Goal: Information Seeking & Learning: Learn about a topic

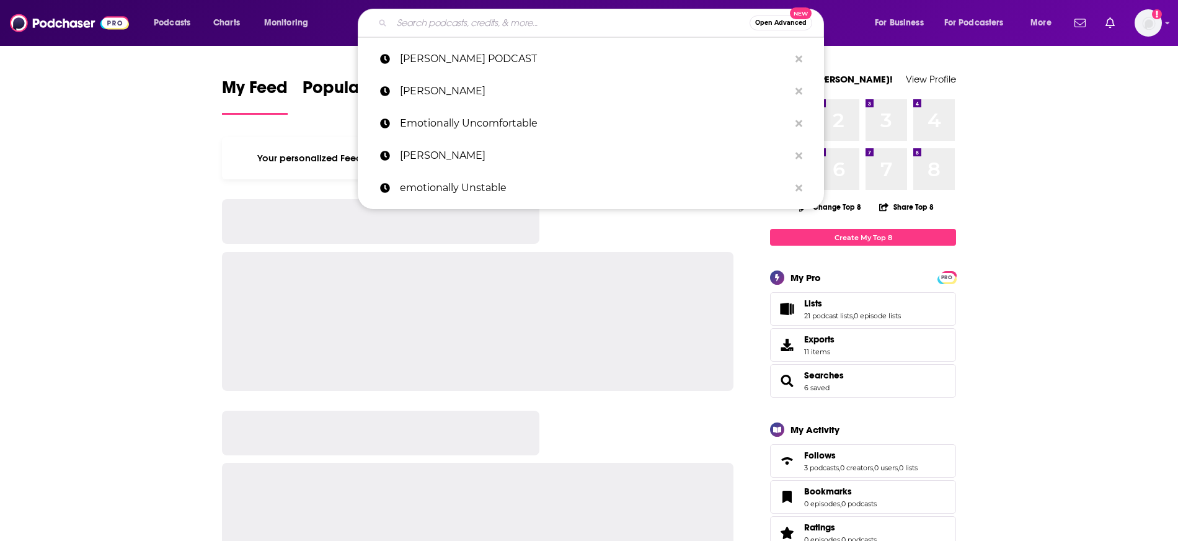
click at [424, 21] on input "Search podcasts, credits, & more..." at bounding box center [571, 23] width 358 height 20
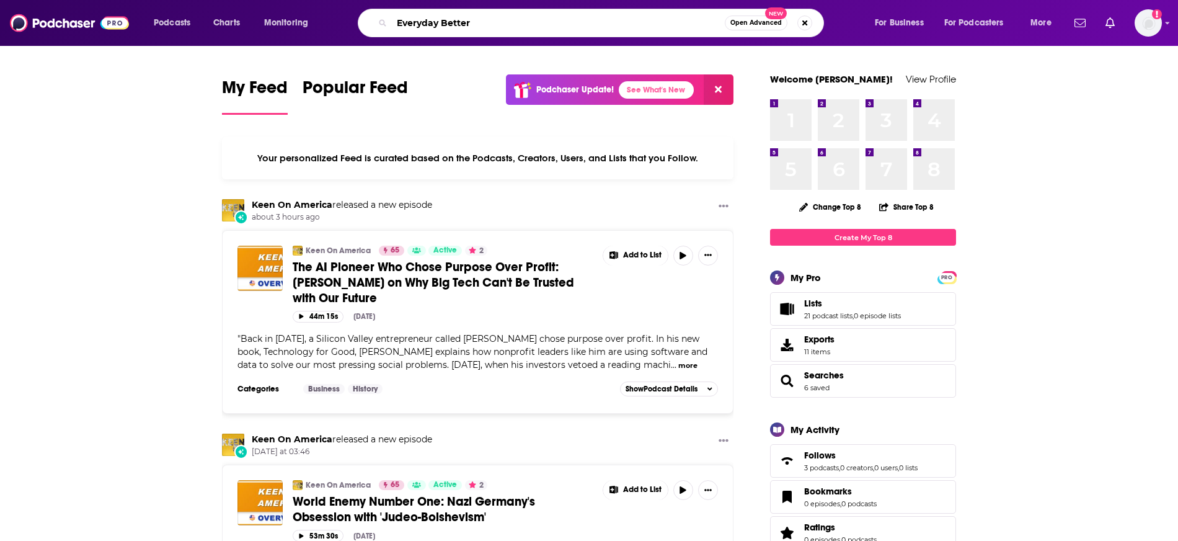
type input "Everyday Better"
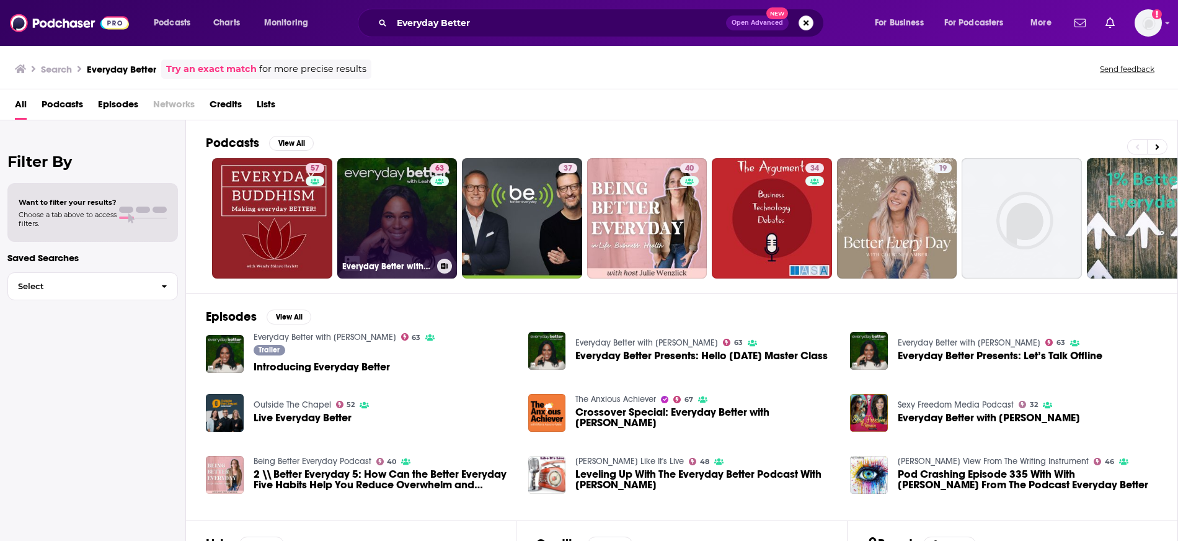
click at [400, 218] on link "63 Everyday Better with [PERSON_NAME]" at bounding box center [397, 218] width 120 height 120
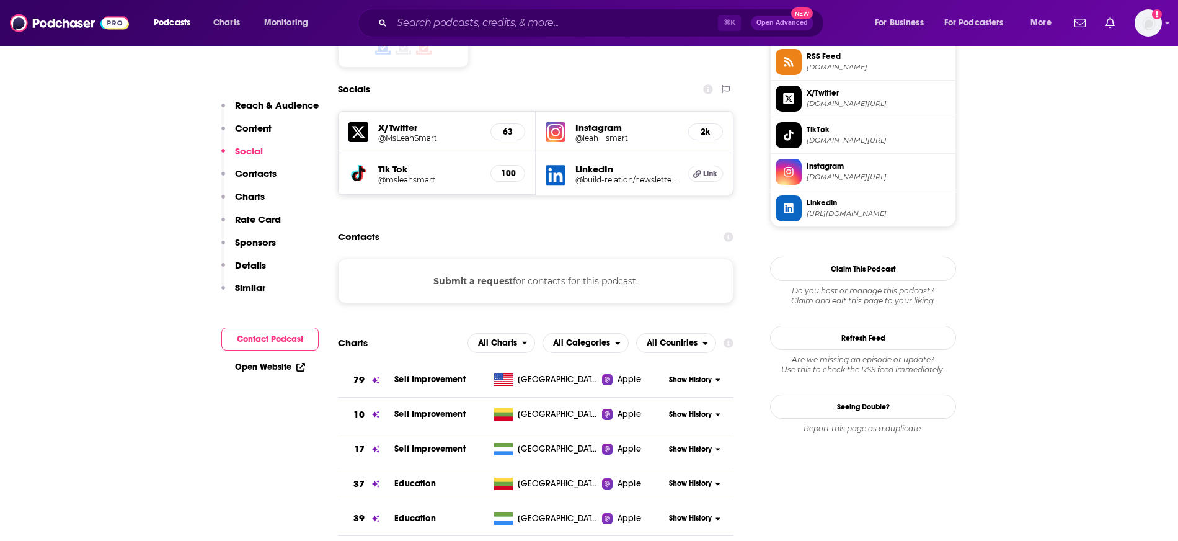
scroll to position [1209, 0]
